Goal: Information Seeking & Learning: Check status

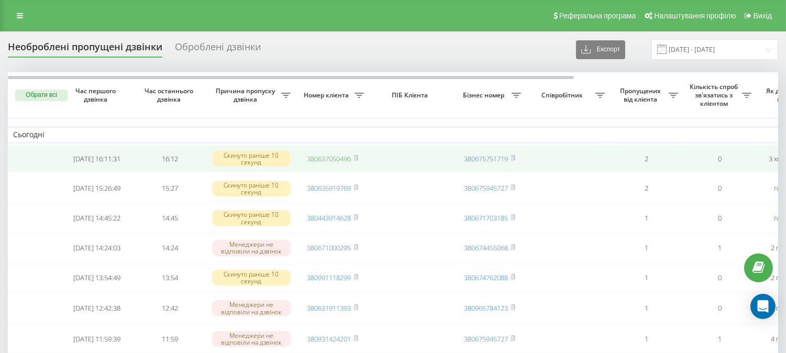
click at [336, 157] on link "380637050496" at bounding box center [329, 158] width 44 height 9
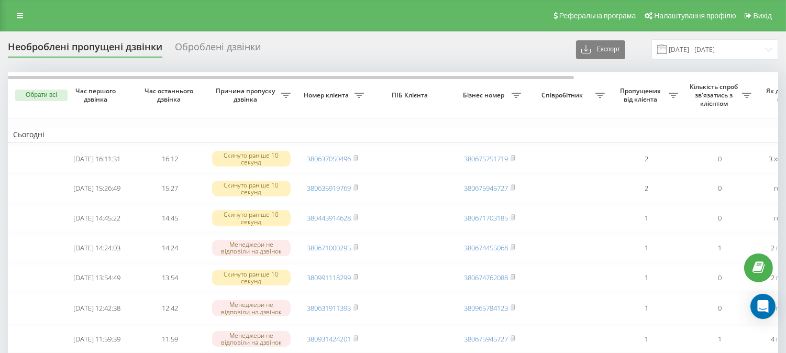
click at [568, 113] on th "Співробітник" at bounding box center [569, 95] width 84 height 46
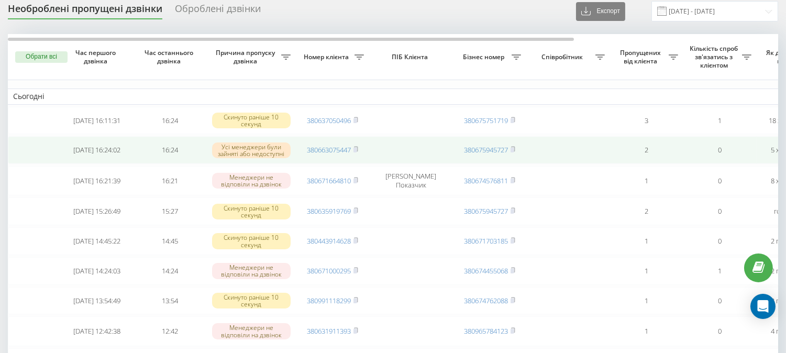
scroll to position [58, 0]
